Goal: Navigation & Orientation: Find specific page/section

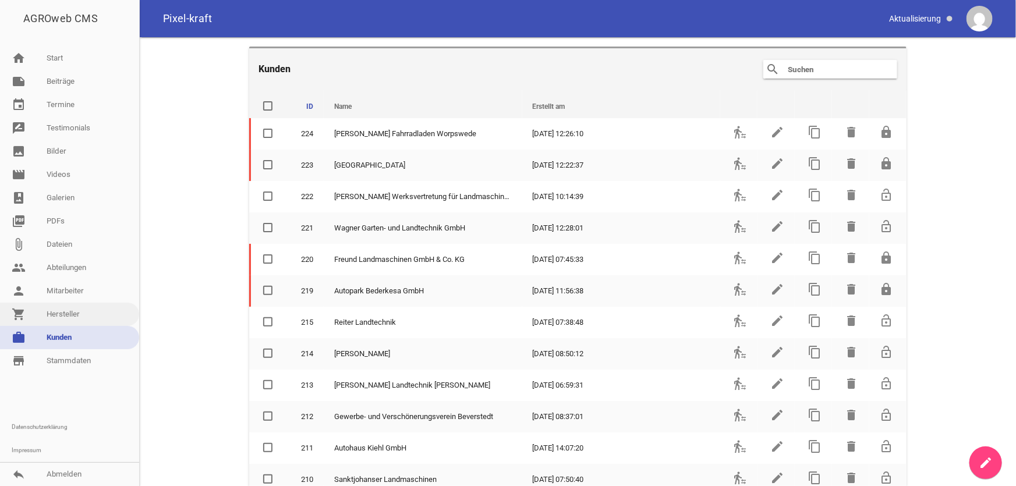
click at [75, 313] on link "shopping_cart Hersteller" at bounding box center [69, 314] width 139 height 23
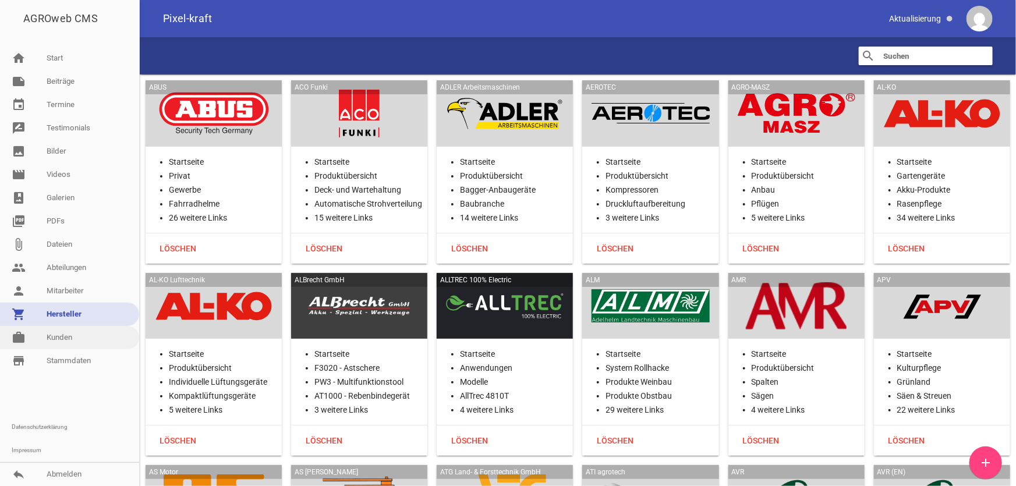
click at [64, 339] on link "work [PERSON_NAME]" at bounding box center [69, 337] width 139 height 23
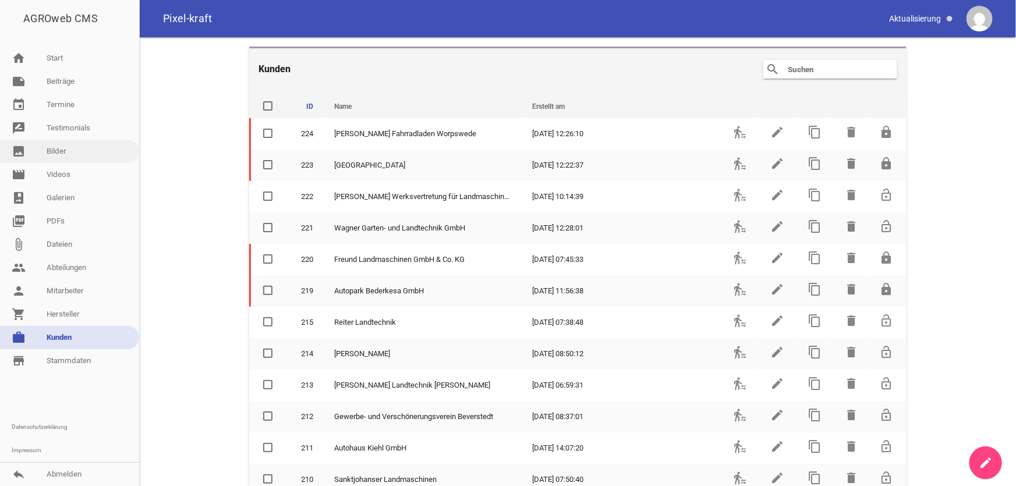
click at [60, 155] on link "image Bilder" at bounding box center [69, 151] width 139 height 23
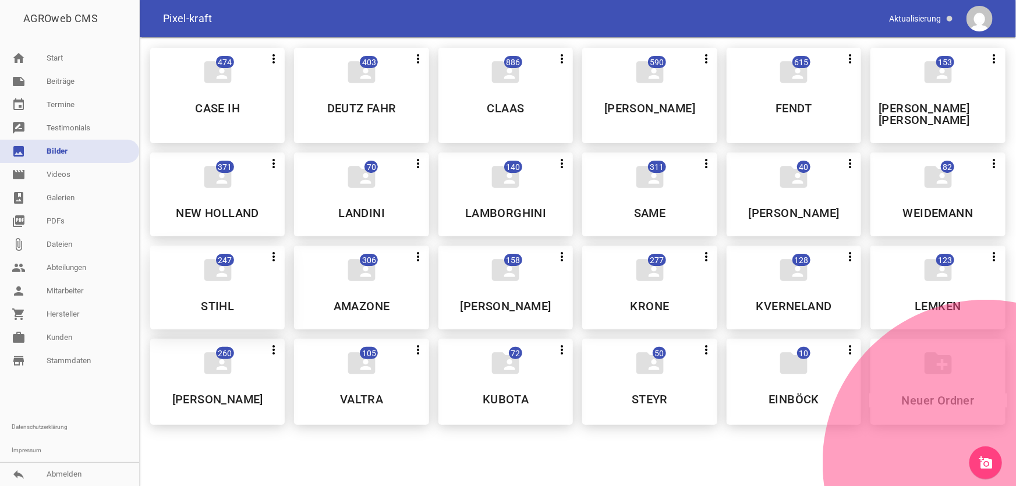
click at [223, 271] on icon "folder_shared" at bounding box center [217, 270] width 33 height 33
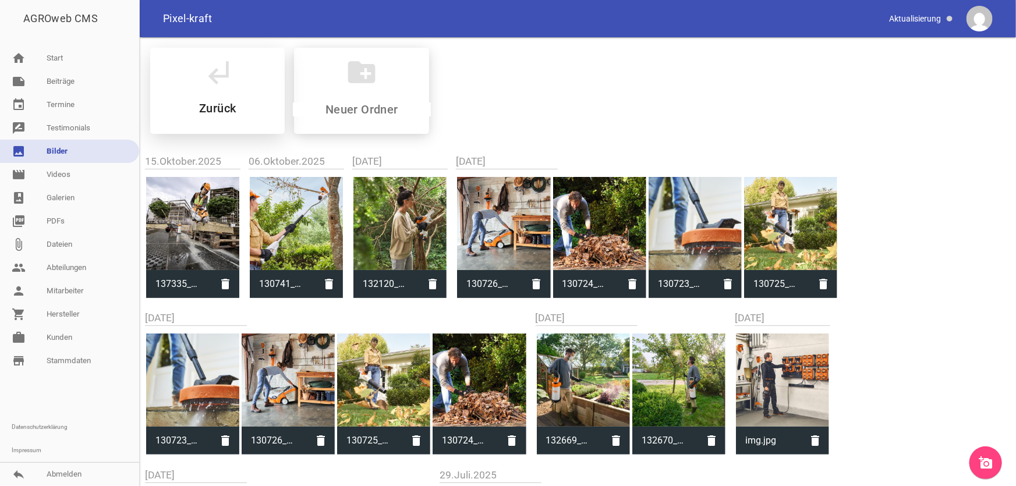
click at [229, 108] on h5 "Zurück" at bounding box center [217, 108] width 37 height 12
